Goal: Complete application form

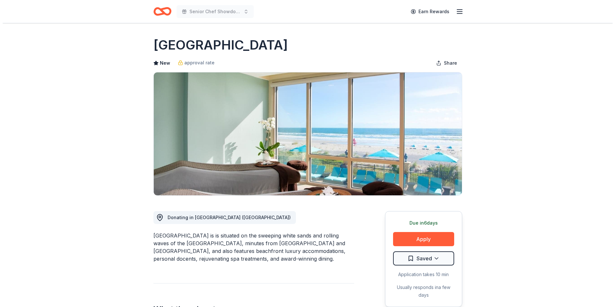
scroll to position [64, 0]
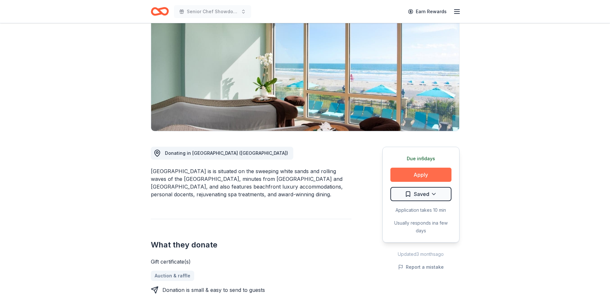
click at [420, 176] on button "Apply" at bounding box center [421, 175] width 61 height 14
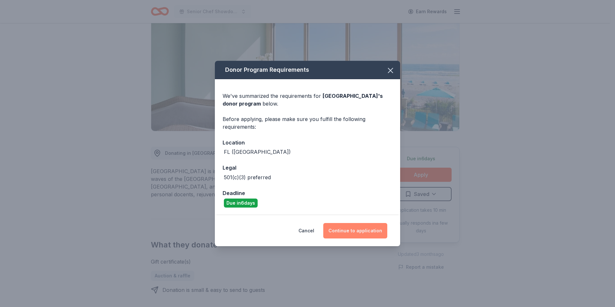
click at [351, 231] on button "Continue to application" at bounding box center [355, 230] width 64 height 15
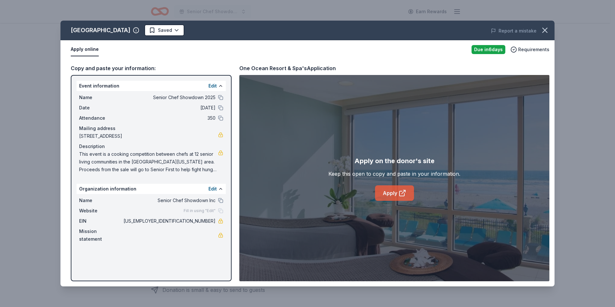
click at [383, 198] on link "Apply" at bounding box center [394, 192] width 39 height 15
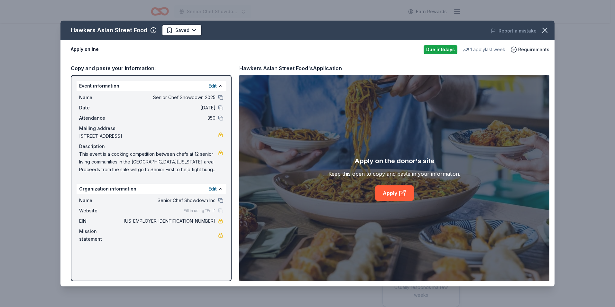
drag, startPoint x: 187, startPoint y: 221, endPoint x: 210, endPoint y: 221, distance: 22.5
click at [210, 221] on span "[US_EMPLOYER_IDENTIFICATION_NUMBER]" at bounding box center [168, 221] width 93 height 8
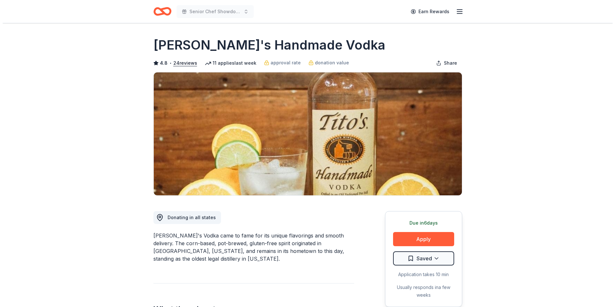
scroll to position [32, 0]
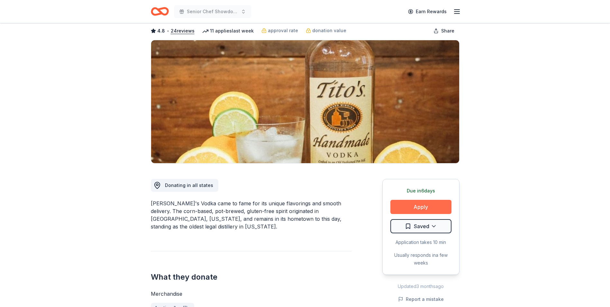
click at [422, 207] on button "Apply" at bounding box center [421, 207] width 61 height 14
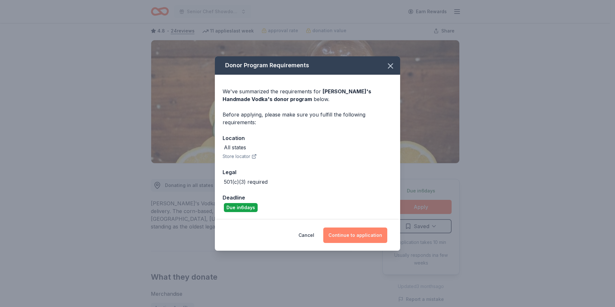
click at [368, 235] on button "Continue to application" at bounding box center [355, 234] width 64 height 15
